Goal: Information Seeking & Learning: Find specific fact

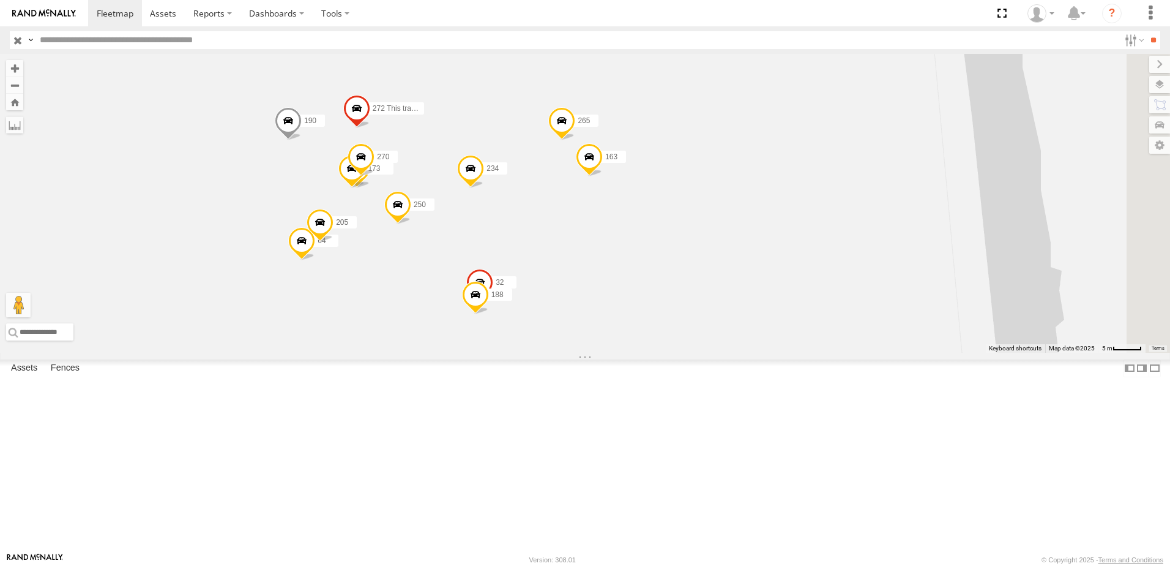
click at [370, 128] on span at bounding box center [356, 111] width 27 height 33
click at [758, 157] on div "173 250 205 139 32 64 270 234 265 163 188 190 272 This tracker will be removed …" at bounding box center [585, 203] width 1170 height 299
click at [302, 140] on span at bounding box center [288, 123] width 27 height 33
click at [383, 282] on div "173 250 205 139 32 64 270 234 265 163 188 190 272 This tracker will be removed …" at bounding box center [585, 203] width 1170 height 299
click at [493, 302] on span at bounding box center [479, 285] width 27 height 33
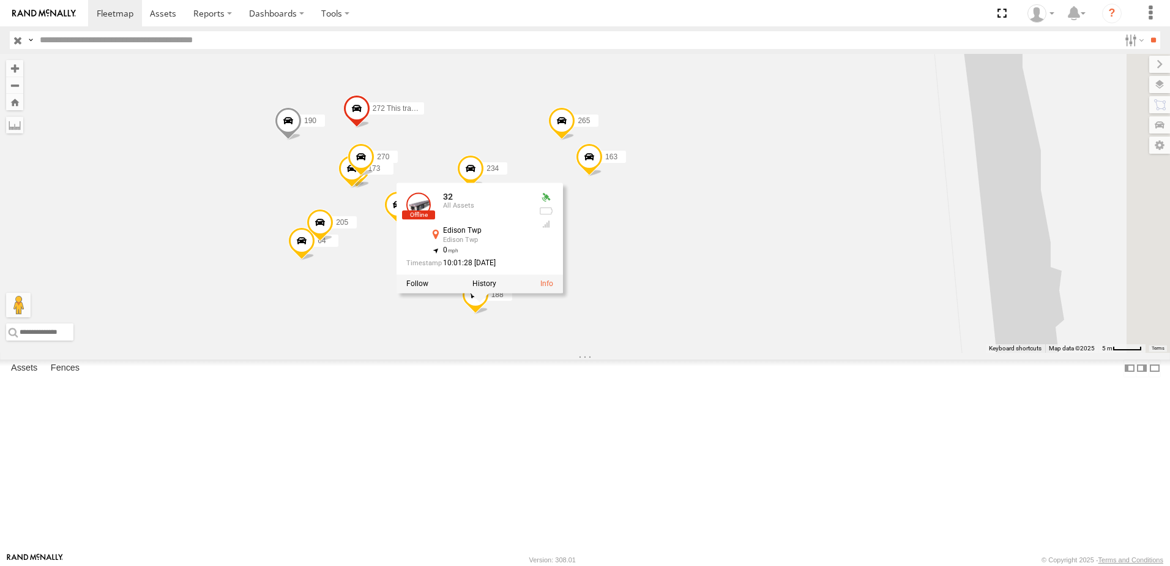
click at [820, 353] on div "173 250 205 139 32 64 270 234 265 163 188 190 272 This tracker will be removed …" at bounding box center [585, 203] width 1170 height 299
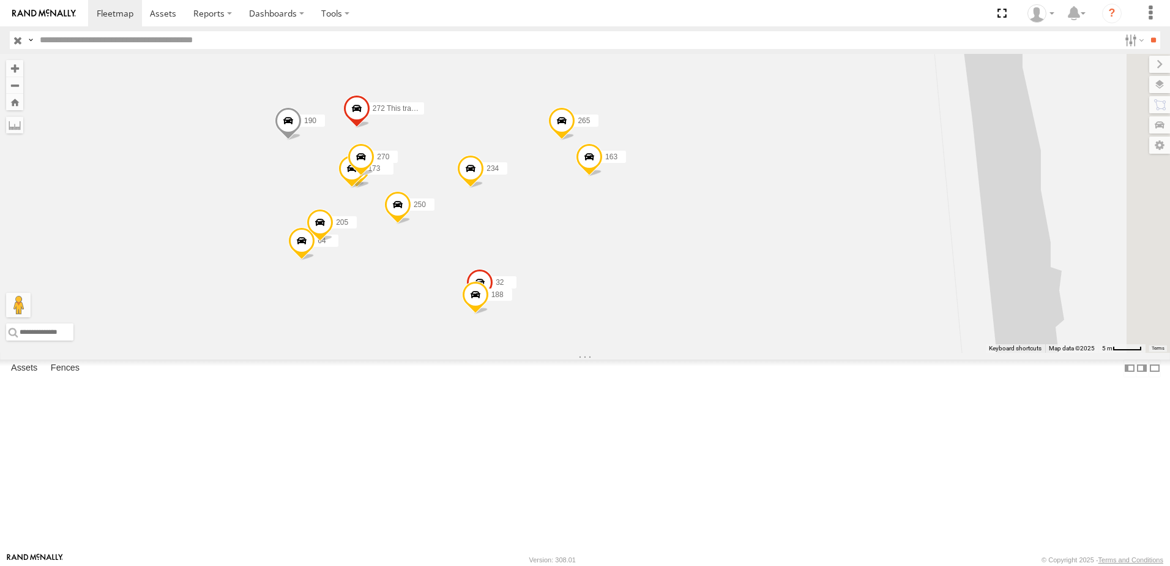
click at [603, 176] on span at bounding box center [589, 159] width 27 height 33
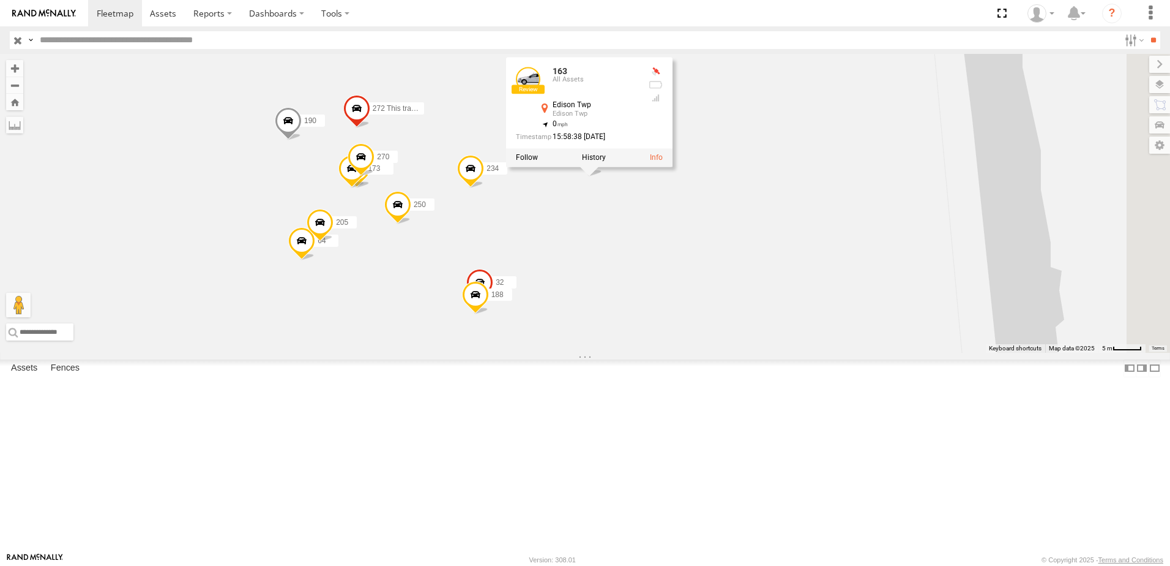
click at [780, 345] on div "173 250 205 139 32 64 270 234 265 163 188 190 272 This tracker will be removed …" at bounding box center [585, 203] width 1170 height 299
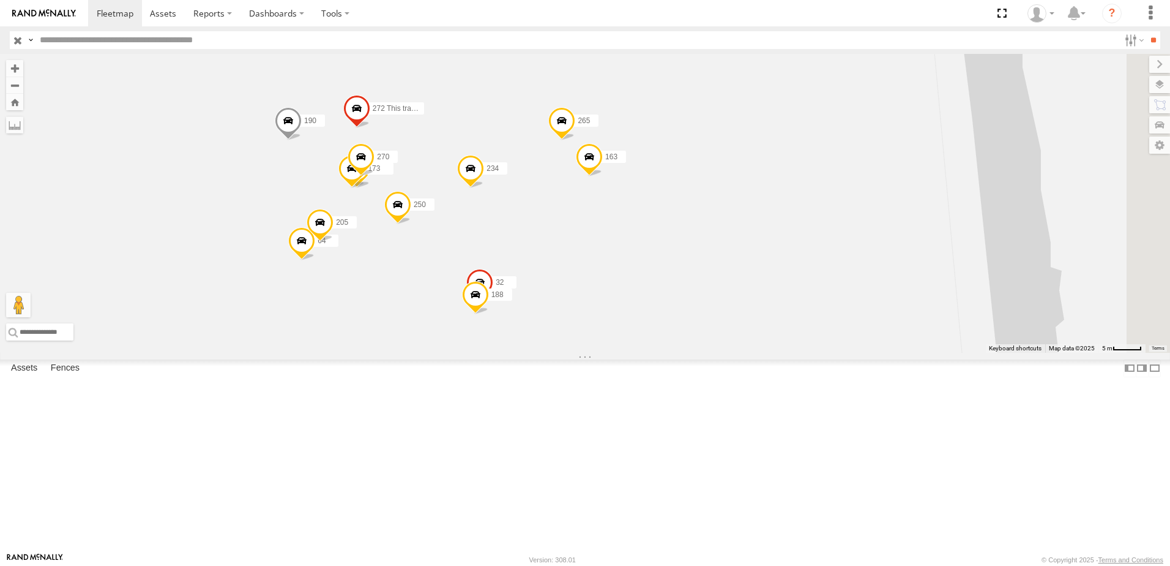
click at [575, 140] on span at bounding box center [561, 123] width 27 height 33
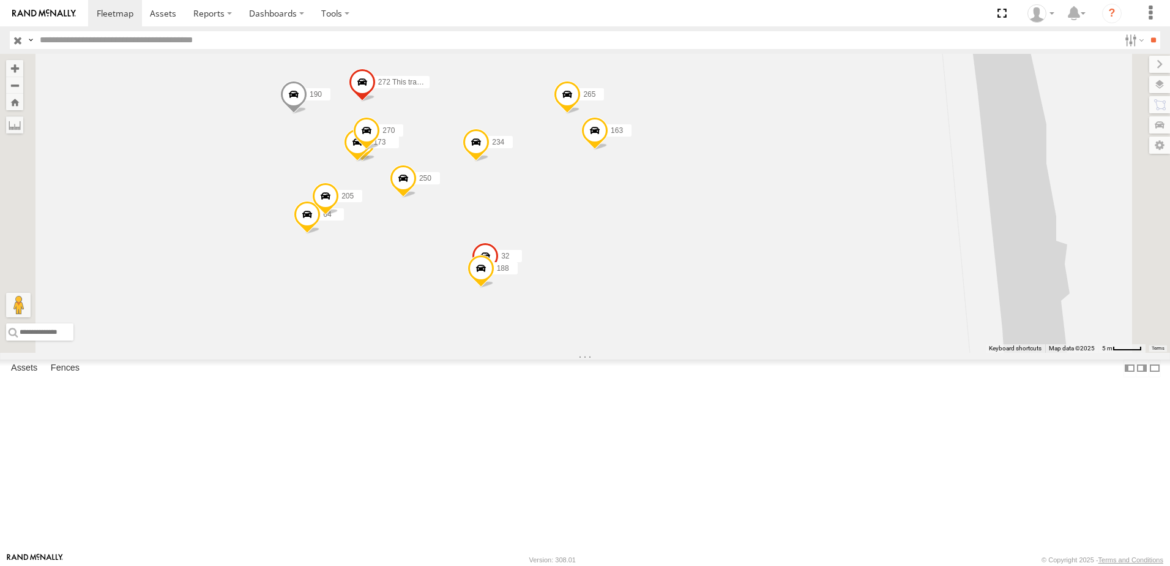
click at [371, 162] on span at bounding box center [357, 145] width 27 height 33
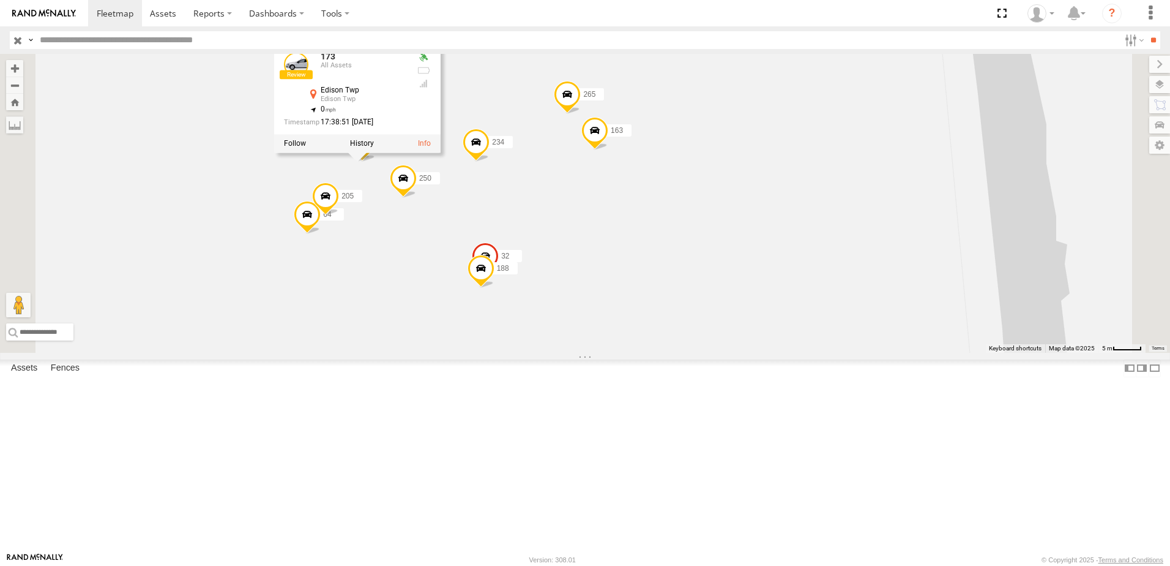
click at [499, 117] on div "250 234 190 272 This tracker will be removed 173 205 139 32 64 270 265 163 188 …" at bounding box center [585, 203] width 1170 height 299
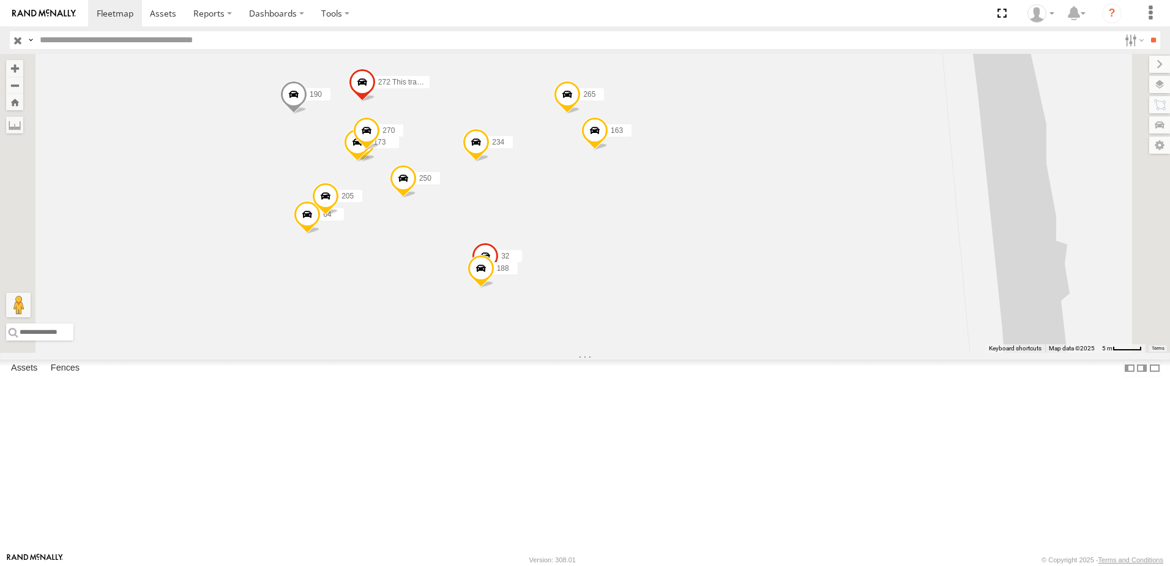
click at [376, 162] on span at bounding box center [362, 145] width 27 height 33
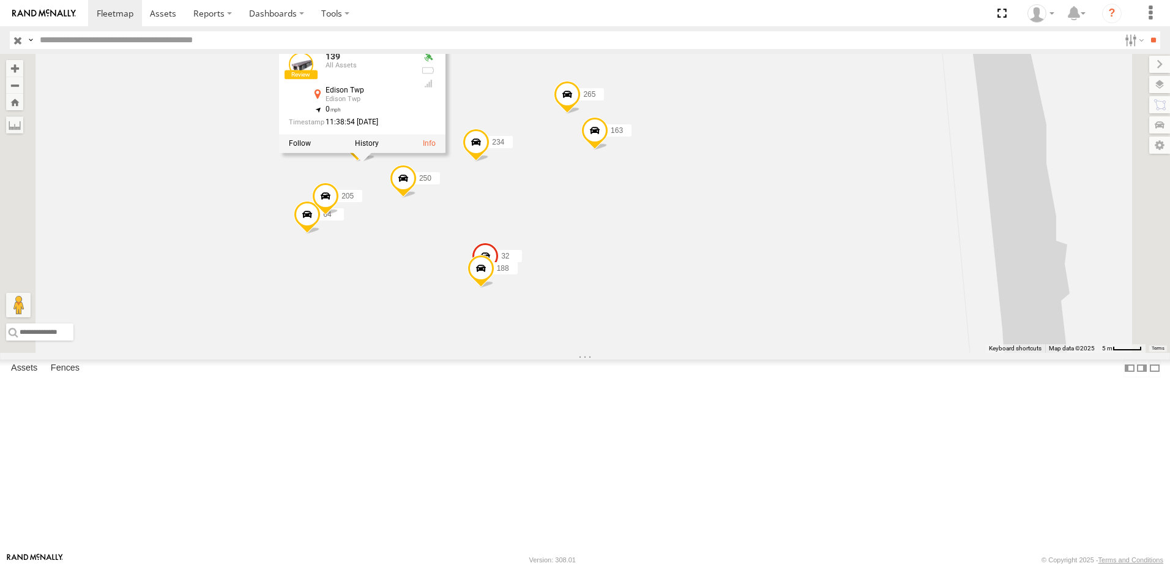
click at [581, 114] on span at bounding box center [567, 97] width 27 height 33
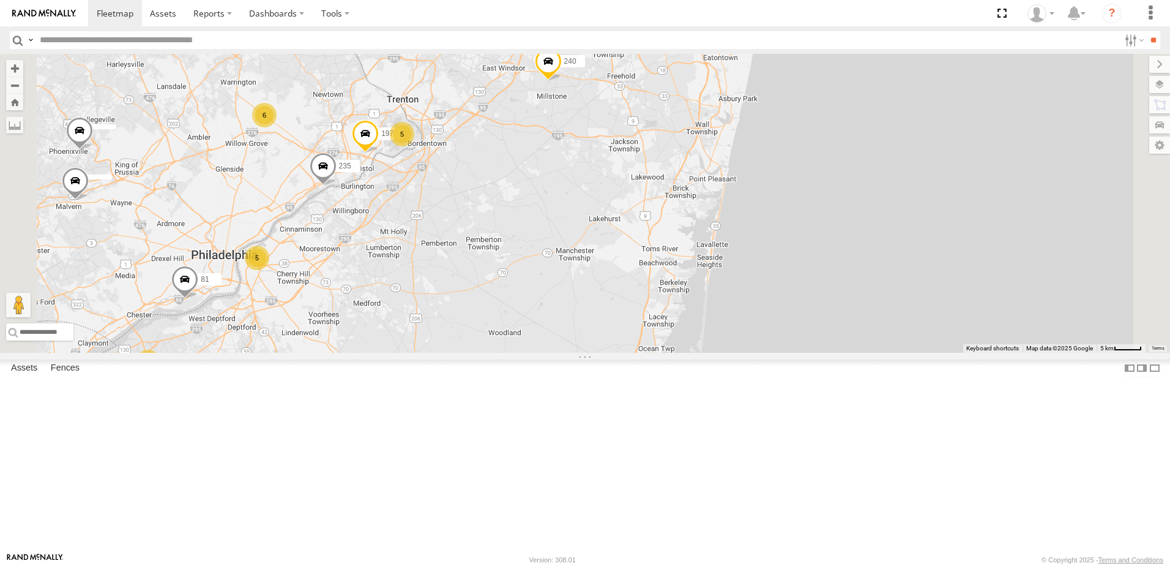
drag, startPoint x: 755, startPoint y: 246, endPoint x: 604, endPoint y: 553, distance: 341.6
click at [607, 353] on div "140 65 251 111 14 5 240 5 6 197 81 235" at bounding box center [585, 203] width 1170 height 299
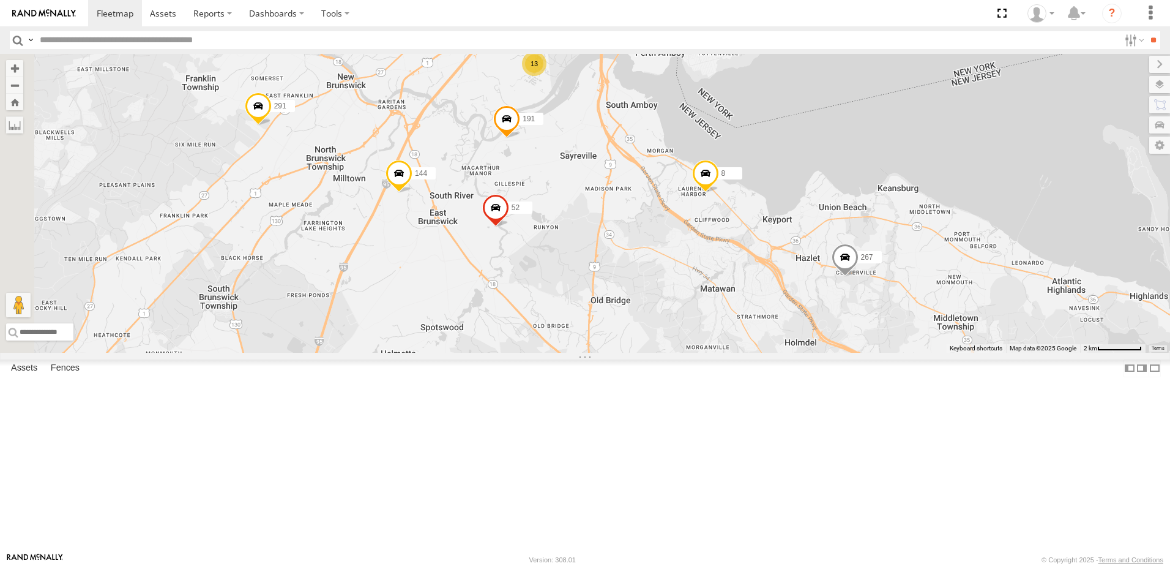
drag, startPoint x: 503, startPoint y: 398, endPoint x: 736, endPoint y: 403, distance: 232.6
click at [736, 353] on div "140 65 251 111 240 197 81 235 144 31 191 155 92 61 267 8 266 283 52 248 226 291…" at bounding box center [585, 203] width 1170 height 299
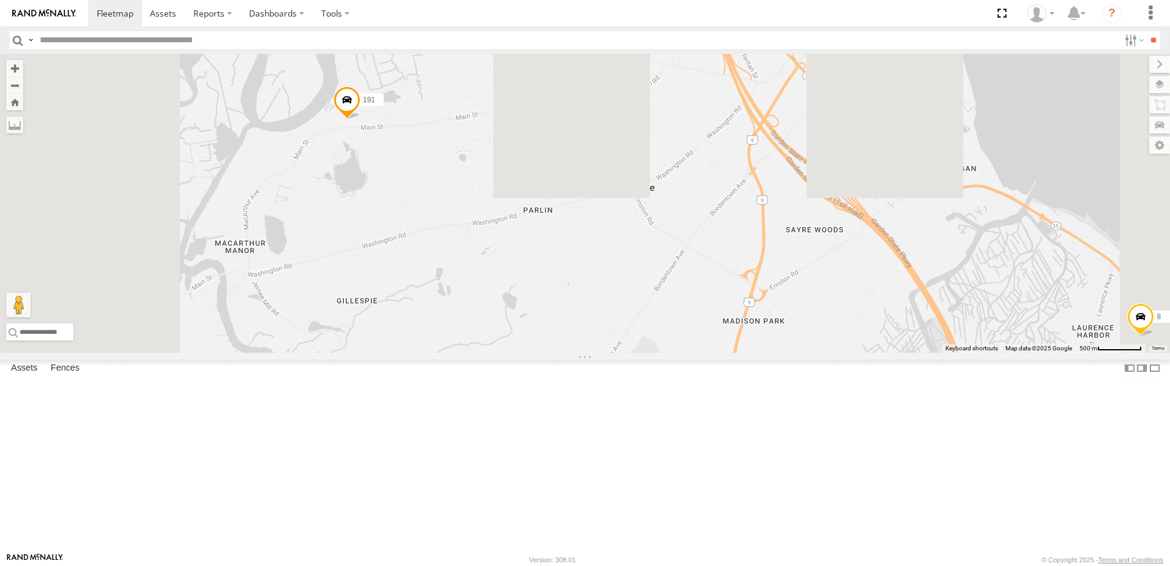
drag, startPoint x: 618, startPoint y: 117, endPoint x: 703, endPoint y: 597, distance: 487.2
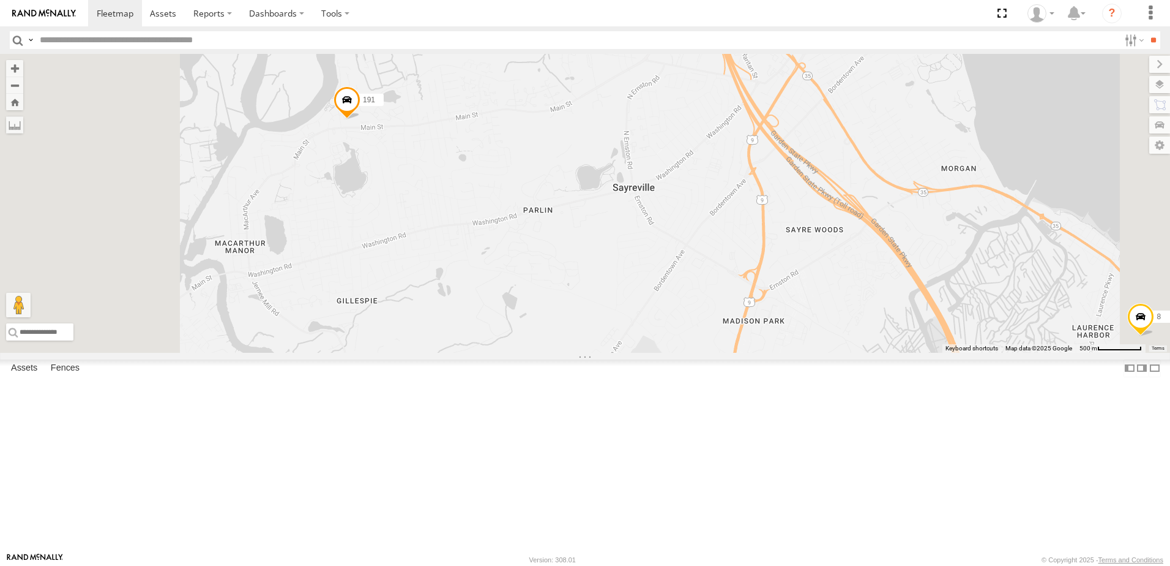
click at [703, 565] on html "Dashboards ?" at bounding box center [585, 283] width 1170 height 566
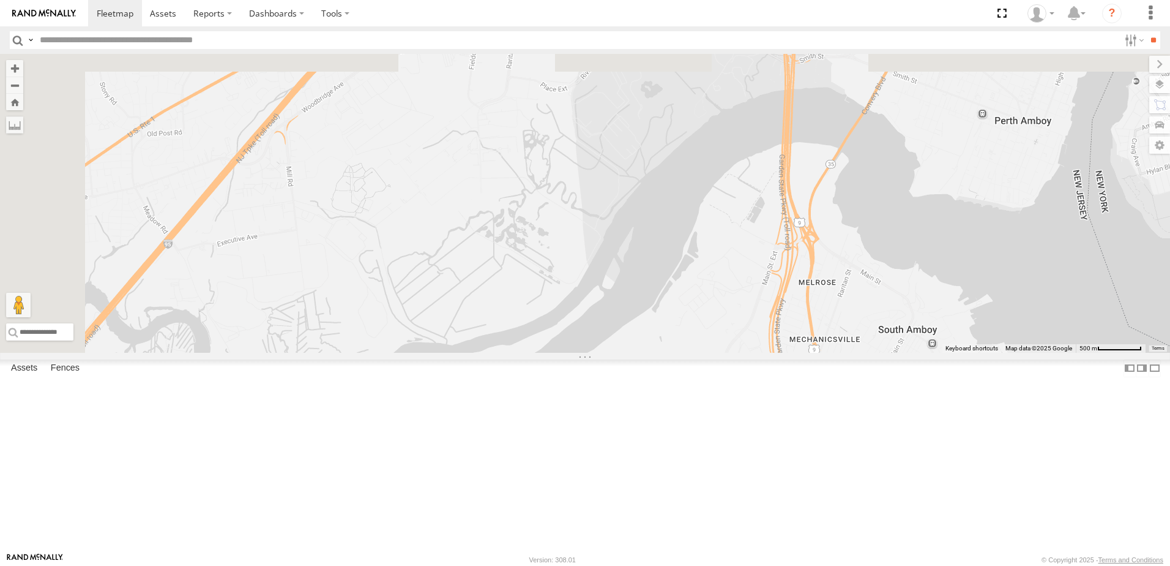
drag, startPoint x: 643, startPoint y: 267, endPoint x: 702, endPoint y: 597, distance: 335.1
click at [702, 565] on html "Dashboards ?" at bounding box center [585, 283] width 1170 height 566
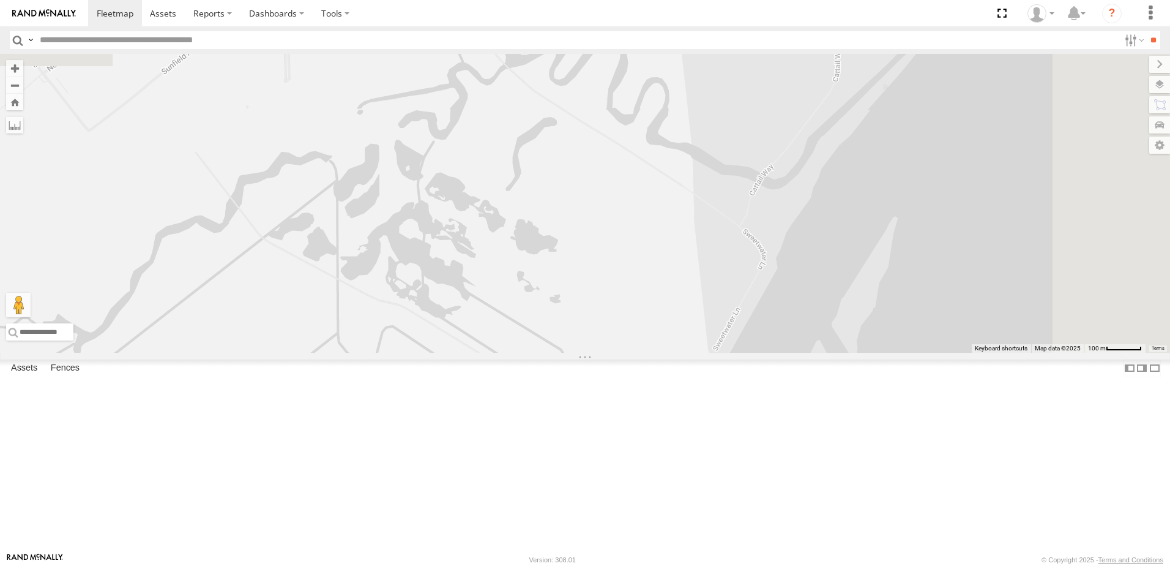
drag, startPoint x: 690, startPoint y: 160, endPoint x: 612, endPoint y: 536, distance: 383.2
click at [614, 353] on div "140 65 251 111 240 197 81 235 144 31 191 155 92 61 267 8 266 283 52 248 226 291…" at bounding box center [585, 203] width 1170 height 299
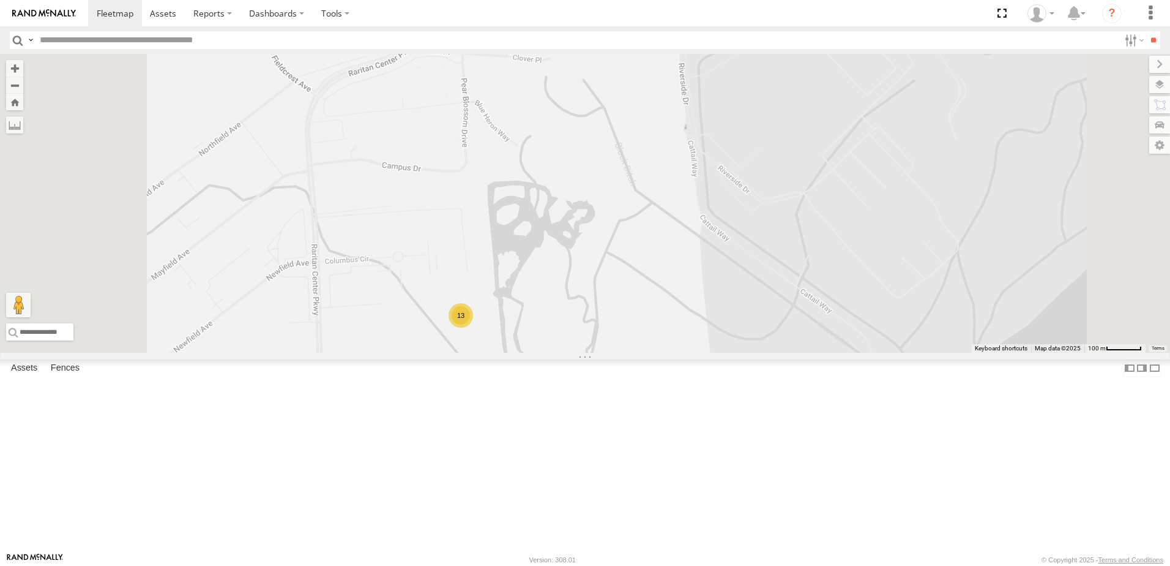
drag, startPoint x: 613, startPoint y: 263, endPoint x: 668, endPoint y: 496, distance: 239.6
click at [668, 353] on div "140 65 251 111 240 197 81 235 144 31 191 155 92 61 267 8 266 283 52 248 226 291…" at bounding box center [585, 203] width 1170 height 299
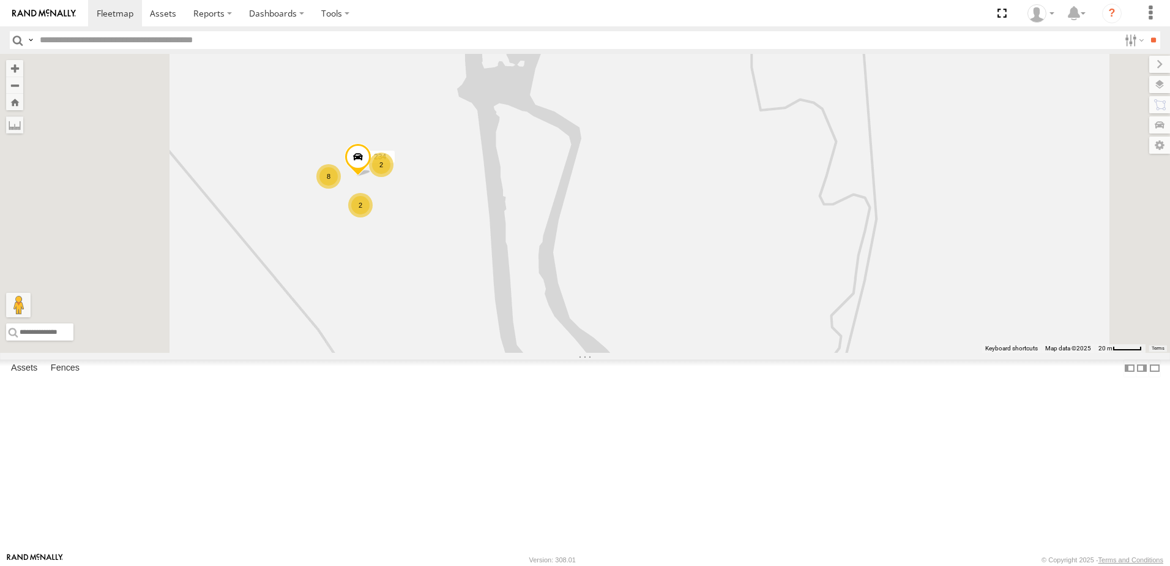
drag, startPoint x: 577, startPoint y: 299, endPoint x: 659, endPoint y: 435, distance: 158.4
click at [659, 353] on div "140 65 251 111 240 197 81 235 144 31 191 155 92 61 267 8 266 283 52 248 226 291…" at bounding box center [585, 203] width 1170 height 299
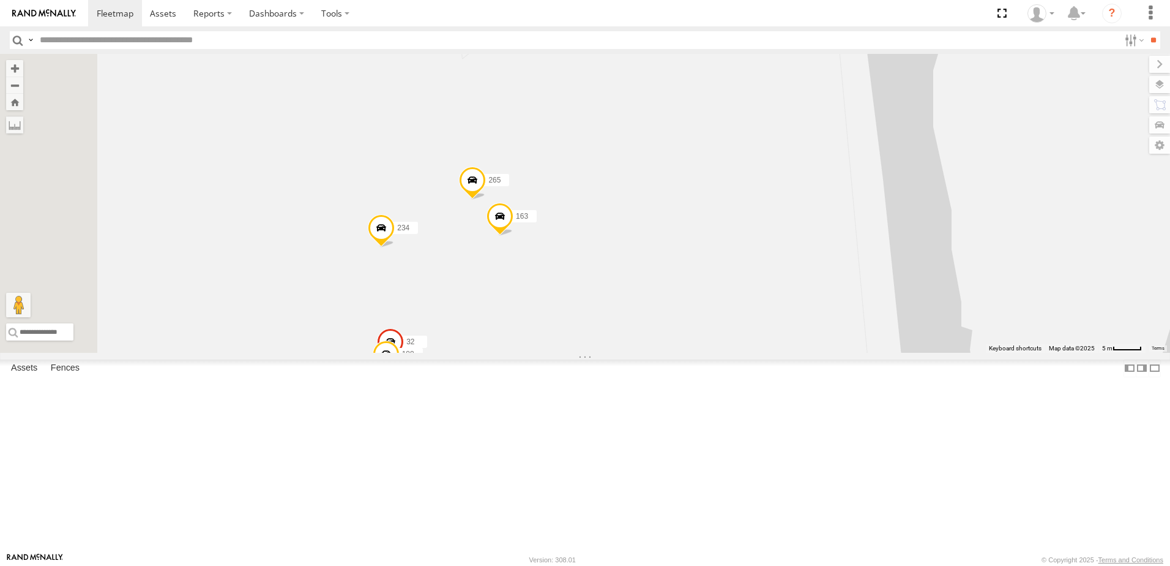
drag, startPoint x: 566, startPoint y: 335, endPoint x: 749, endPoint y: 398, distance: 193.2
click at [749, 353] on div "140 65 251 111 240 197 81 235 144 31 191 155 92 61 267 8 266 283 52 248 226 291…" at bounding box center [585, 203] width 1170 height 299
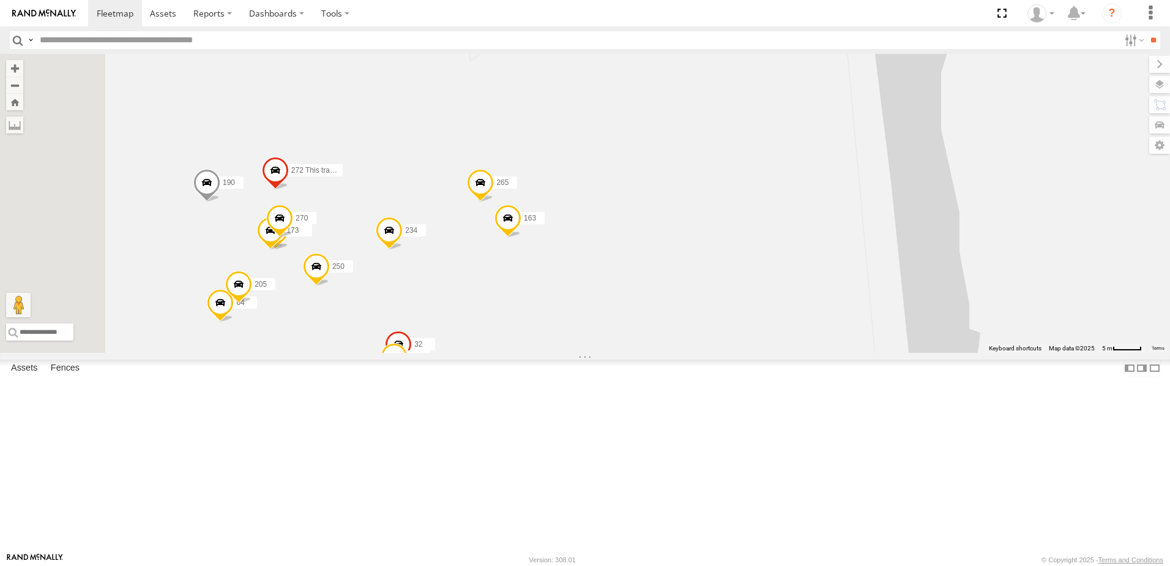
click at [60, 43] on input "text" at bounding box center [577, 40] width 1085 height 18
type input "***"
click at [1146, 31] on input "**" at bounding box center [1153, 40] width 14 height 18
